Goal: Navigation & Orientation: Find specific page/section

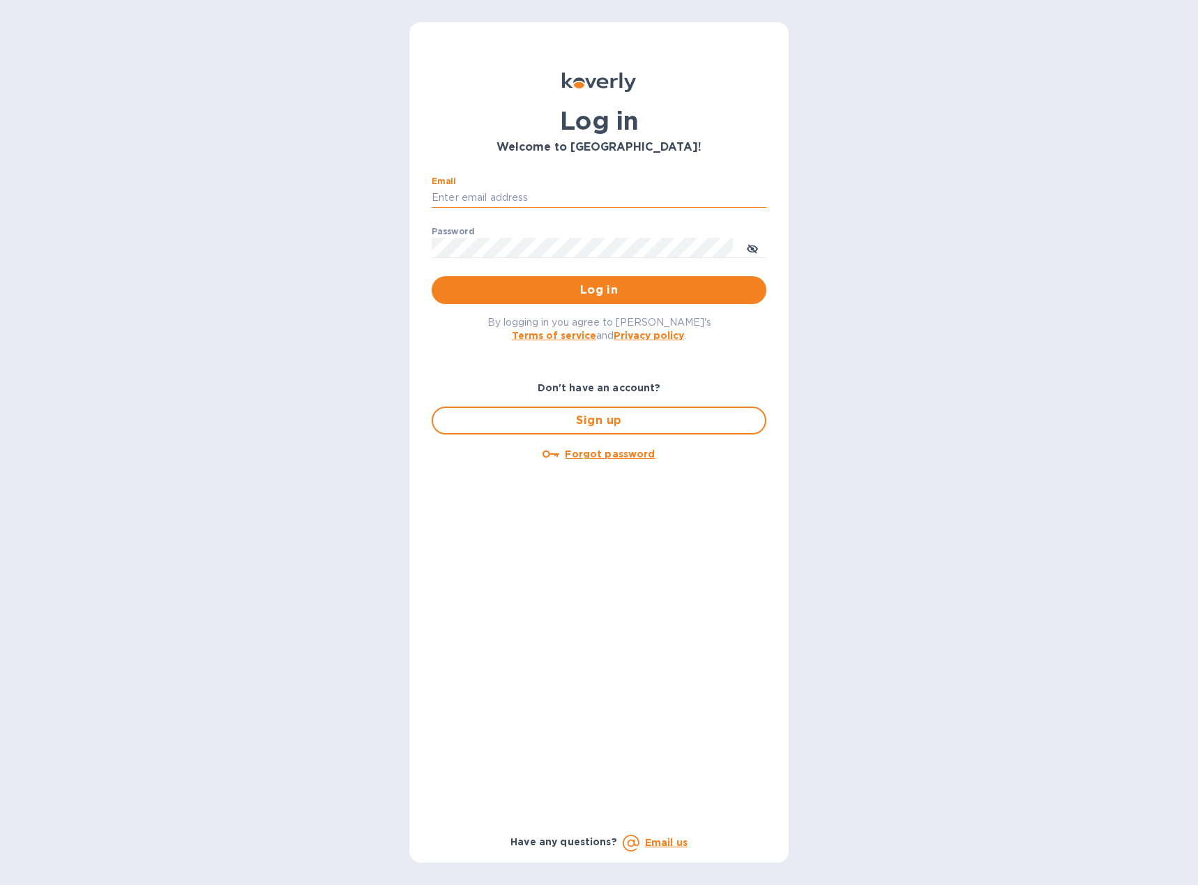
click at [477, 197] on input "Email" at bounding box center [599, 198] width 335 height 21
type input "[PERSON_NAME][EMAIL_ADDRESS][DOMAIN_NAME]"
click at [595, 284] on span "Log in" at bounding box center [599, 290] width 312 height 17
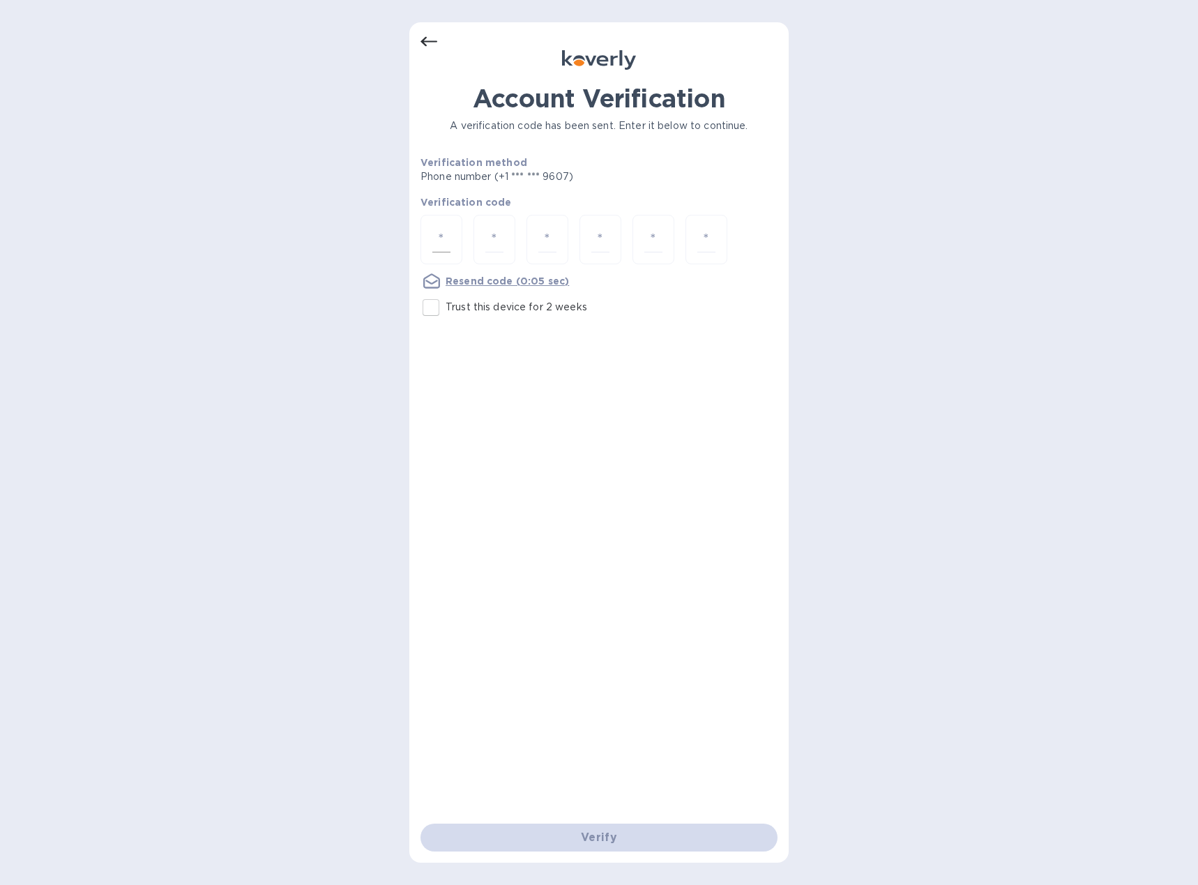
click at [444, 227] on input "number" at bounding box center [441, 240] width 18 height 26
type input "9"
type input "6"
type input "7"
type input "4"
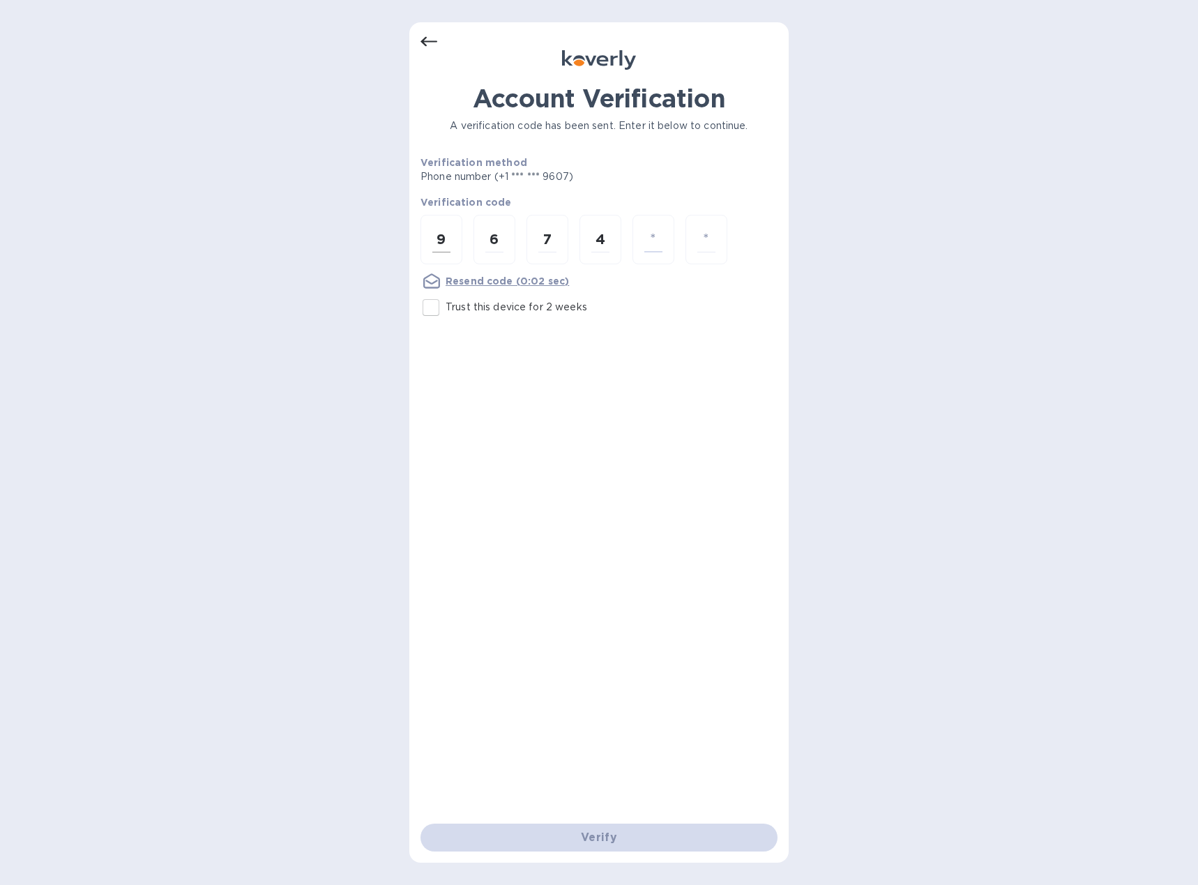
type input "0"
type input "2"
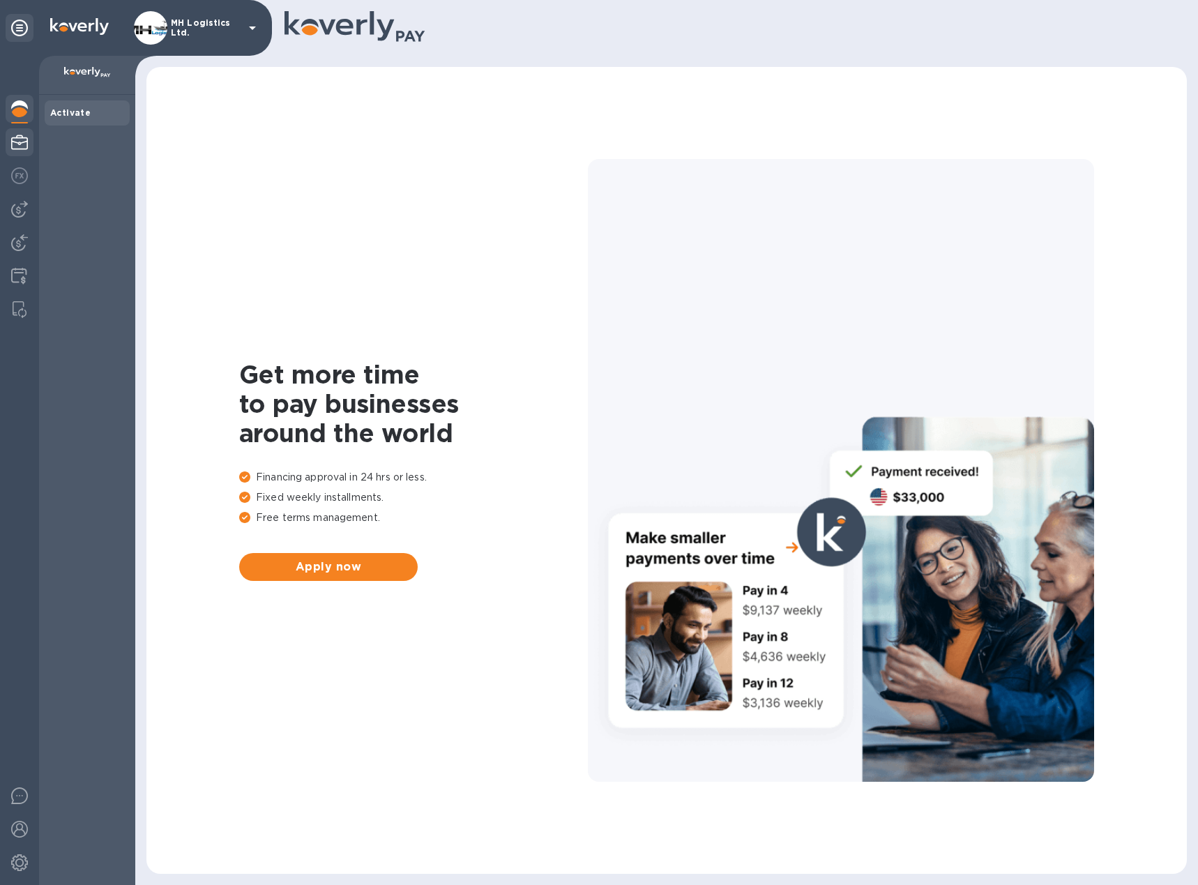
click at [17, 144] on img at bounding box center [19, 142] width 17 height 17
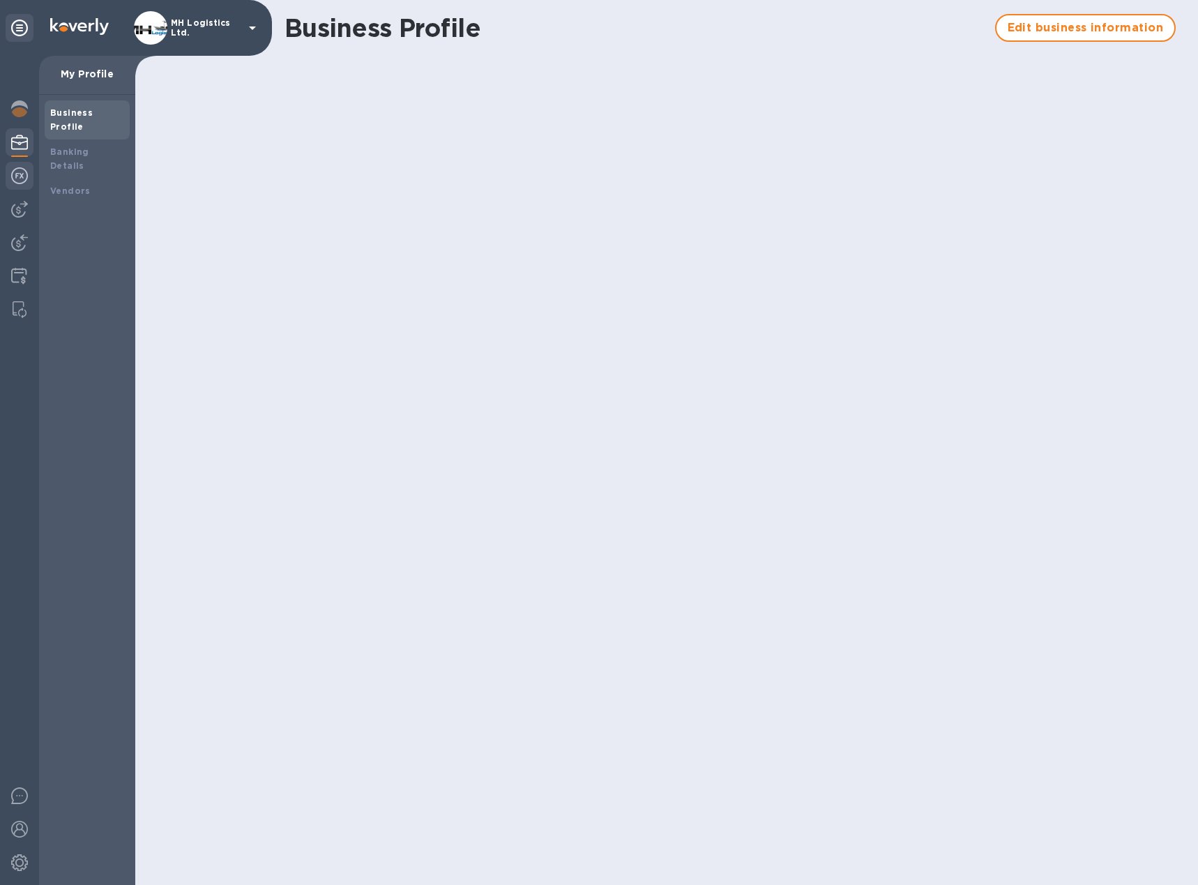
click at [13, 181] on img at bounding box center [19, 175] width 17 height 17
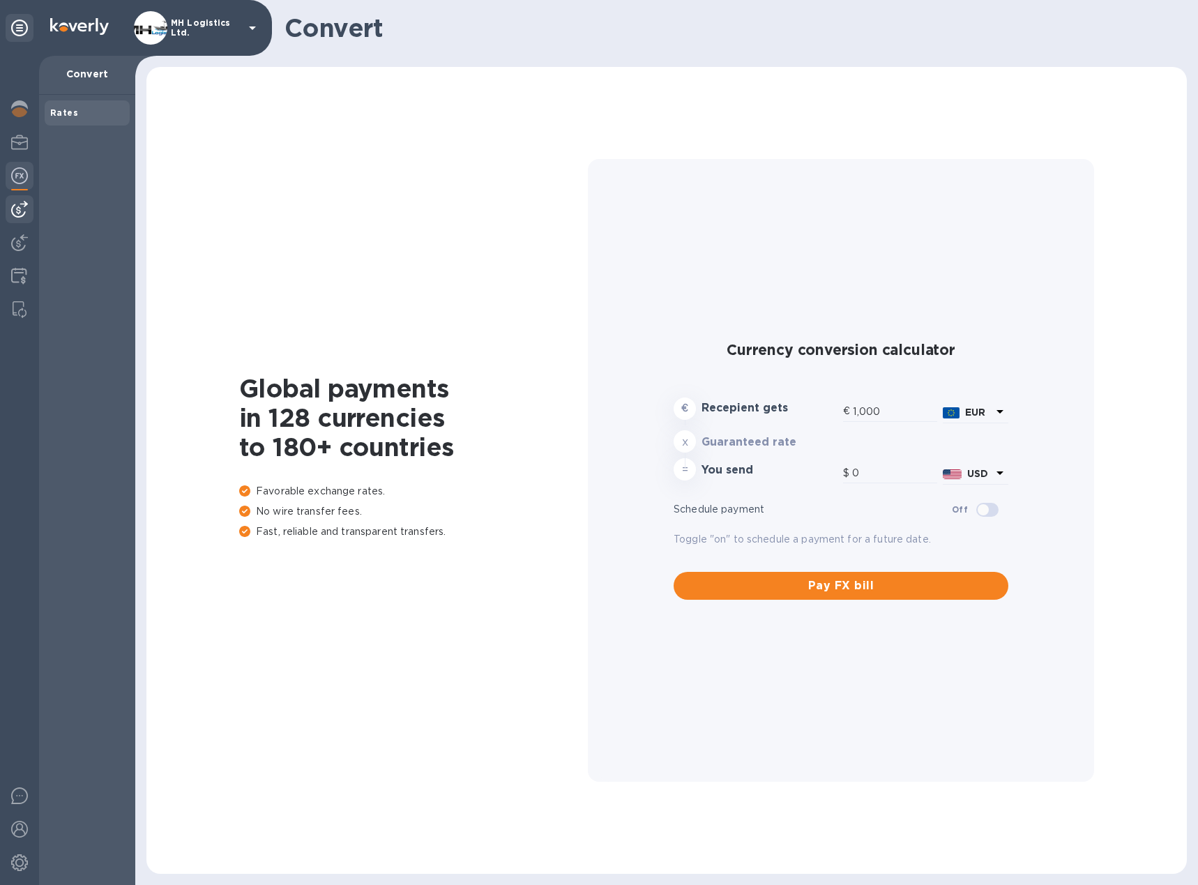
click at [19, 215] on img at bounding box center [19, 209] width 17 height 17
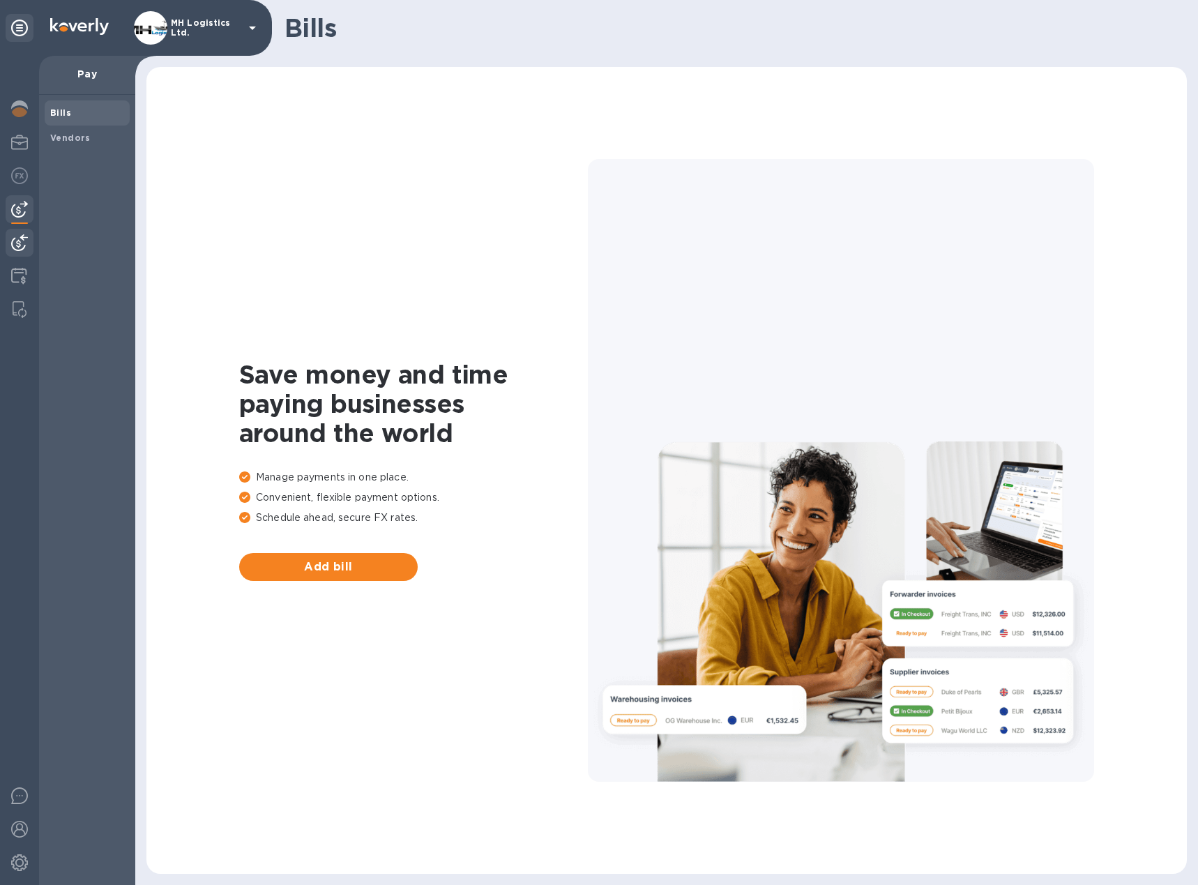
click at [24, 245] on img at bounding box center [19, 242] width 17 height 17
